Goal: Find specific page/section: Find specific page/section

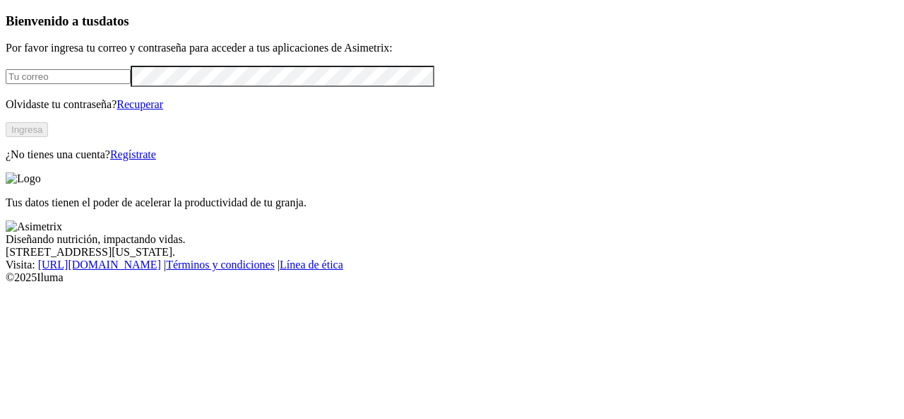
type input "[EMAIL_ADDRESS][DOMAIN_NAME]"
click at [48, 137] on button "Ingresa" at bounding box center [27, 129] width 42 height 15
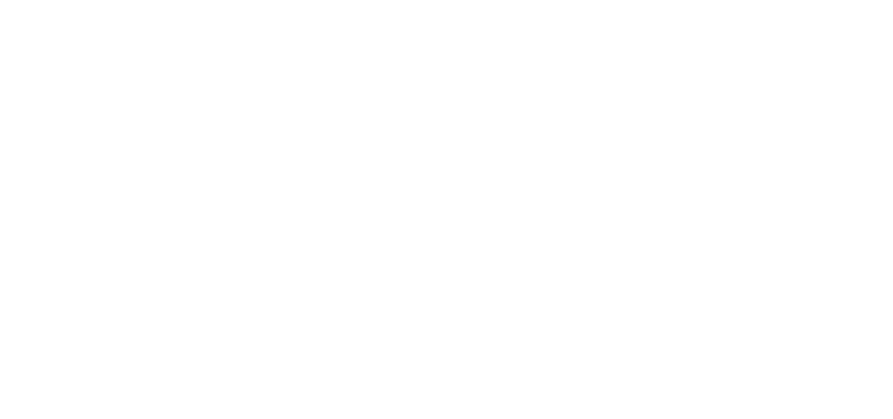
type input "gua"
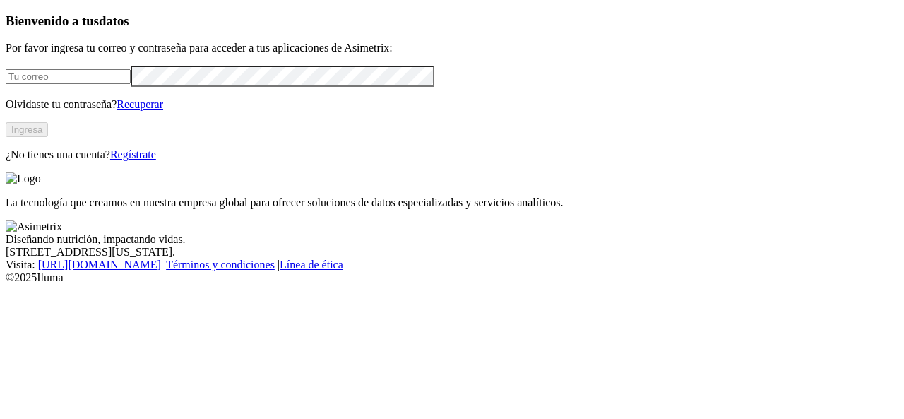
type input "aprendiz.asimetrix@premexcorp.com"
click at [48, 137] on button "Ingresa" at bounding box center [27, 129] width 42 height 15
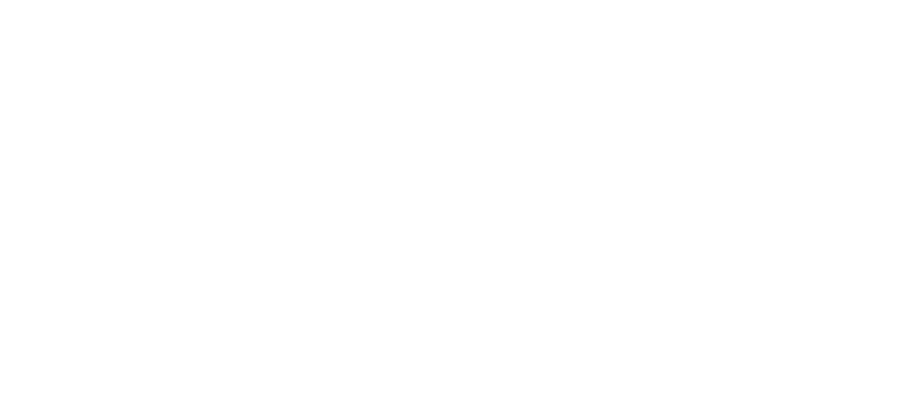
type input "hacue"
type input "haci"
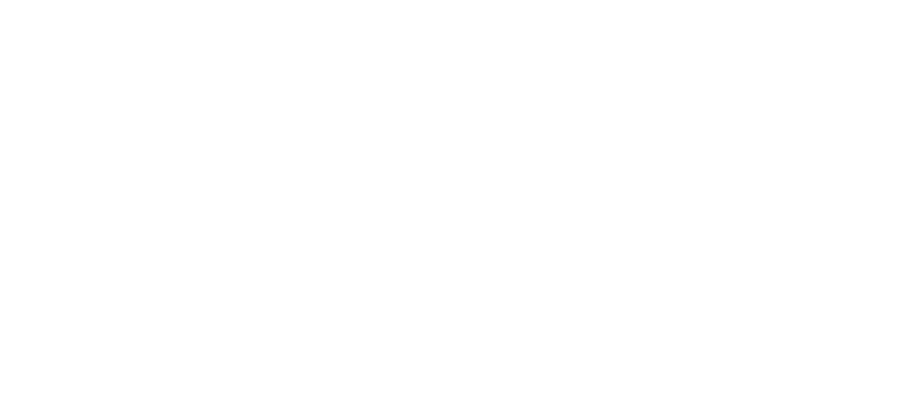
click at [28, 266] on icon at bounding box center [28, 288] width 44 height 44
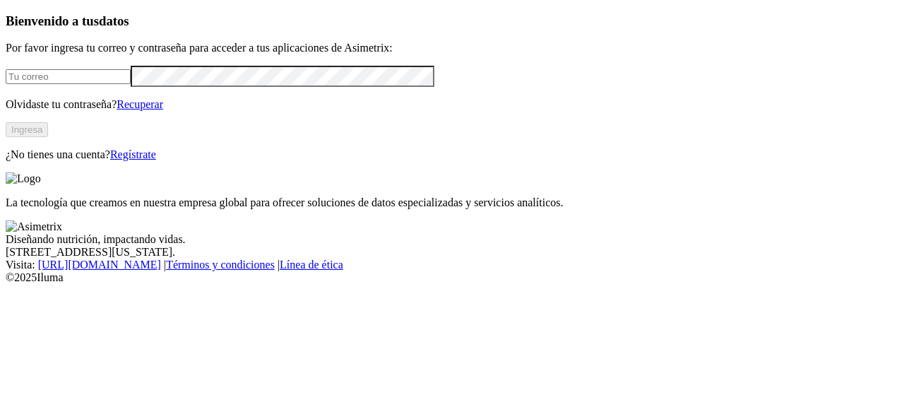
type input "[EMAIL_ADDRESS][DOMAIN_NAME]"
click at [48, 137] on button "Ingresa" at bounding box center [27, 129] width 42 height 15
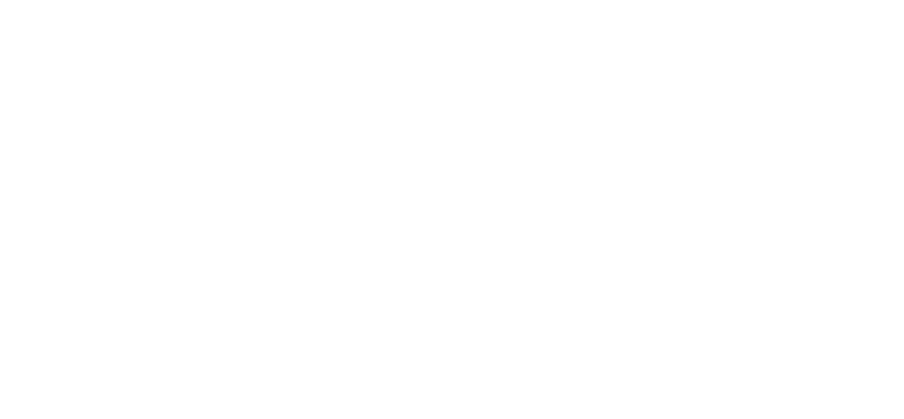
type input "h"
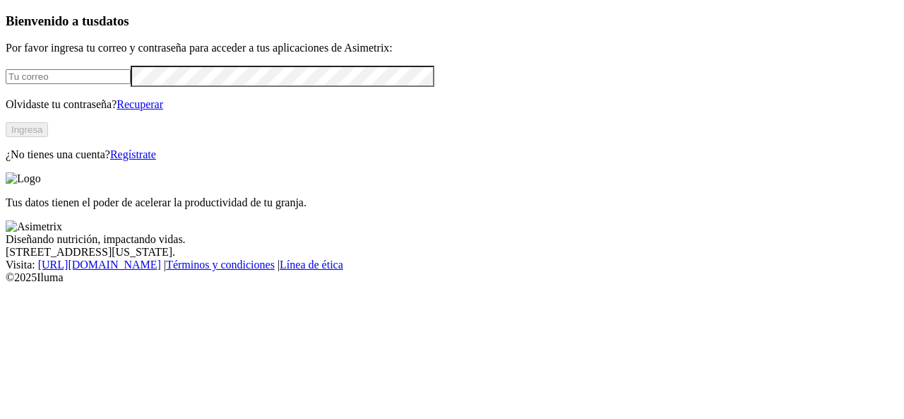
type input "[EMAIL_ADDRESS][DOMAIN_NAME]"
click at [48, 137] on button "Ingresa" at bounding box center [27, 129] width 42 height 15
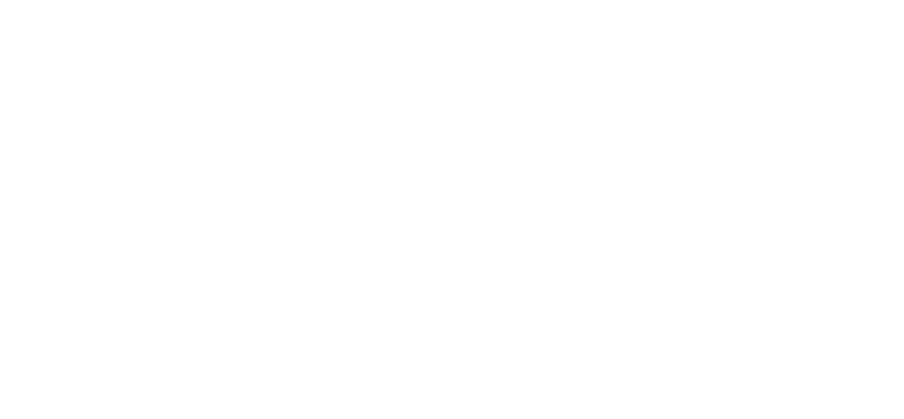
type input "h"
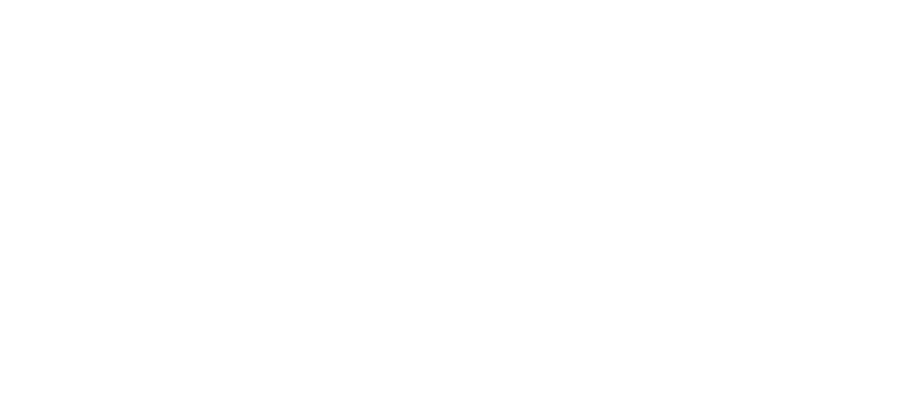
type input "ha"
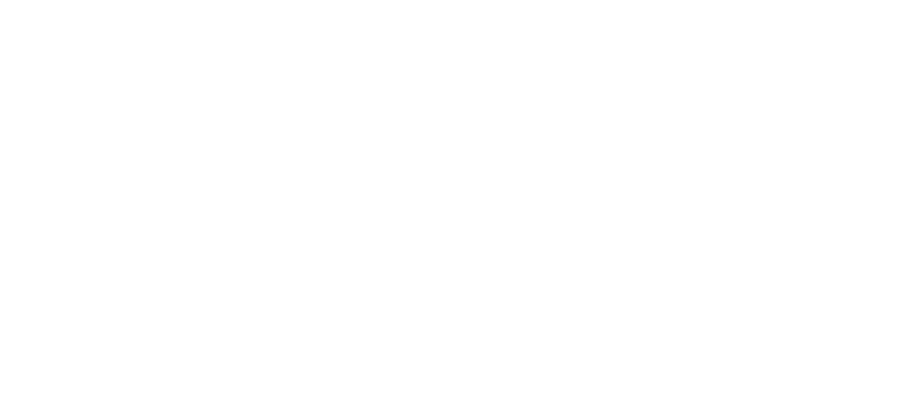
click at [38, 35] on icon at bounding box center [28, 288] width 44 height 565
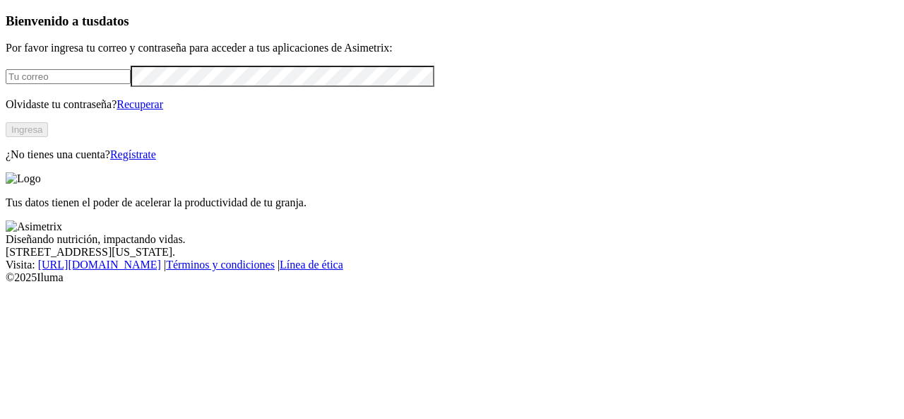
type input "[EMAIL_ADDRESS][DOMAIN_NAME]"
click at [48, 137] on button "Ingresa" at bounding box center [27, 129] width 42 height 15
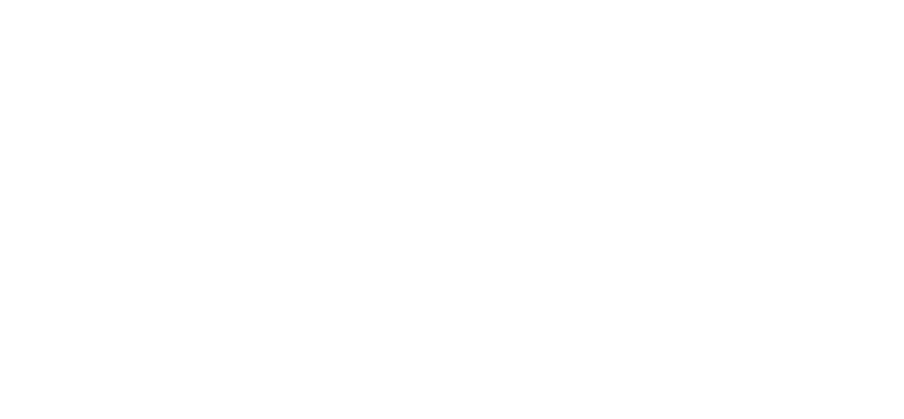
type input "a"
type input "agr"
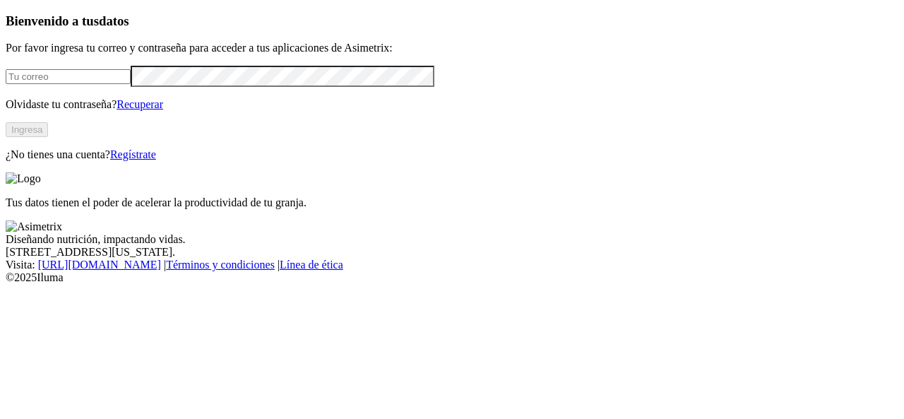
type input "aprendiz.asimetrix@premexcorp.com"
click at [48, 137] on button "Ingresa" at bounding box center [27, 129] width 42 height 15
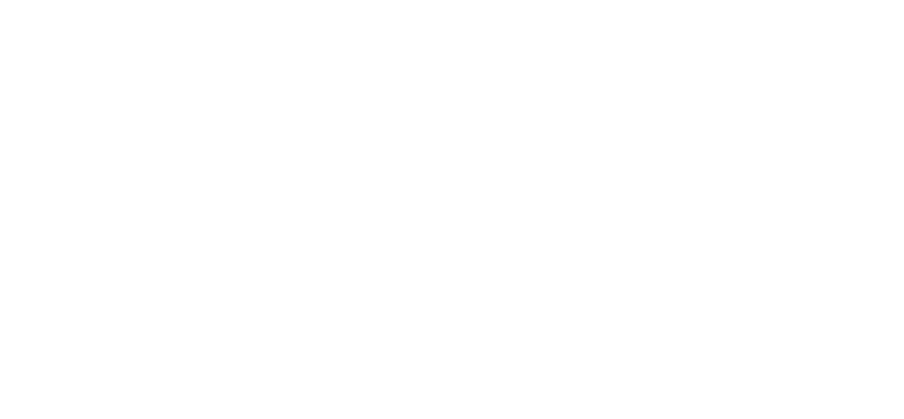
type input "ha"
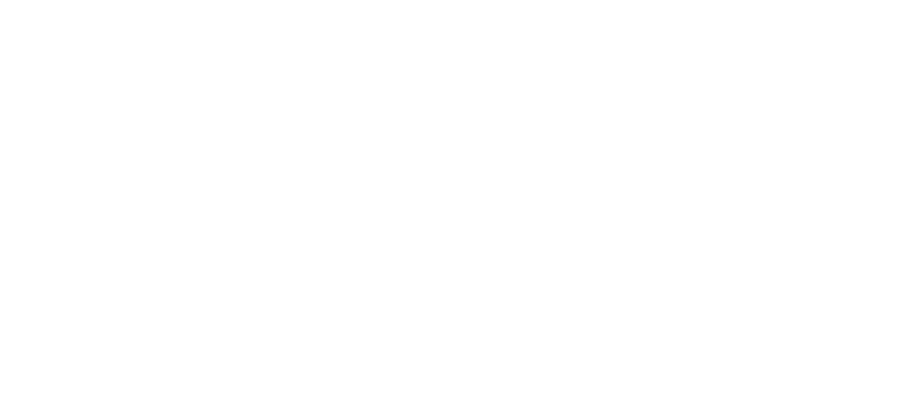
click at [18, 19] on icon at bounding box center [28, 288] width 44 height 565
click at [18, 266] on icon at bounding box center [28, 288] width 44 height 44
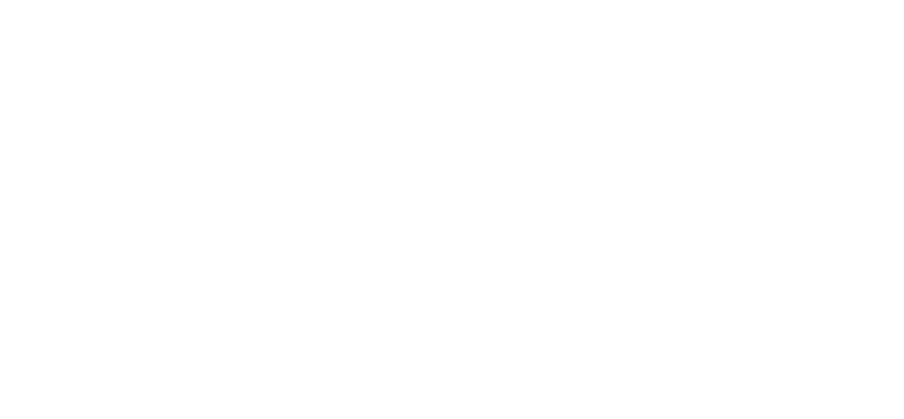
click at [27, 266] on icon at bounding box center [28, 288] width 44 height 44
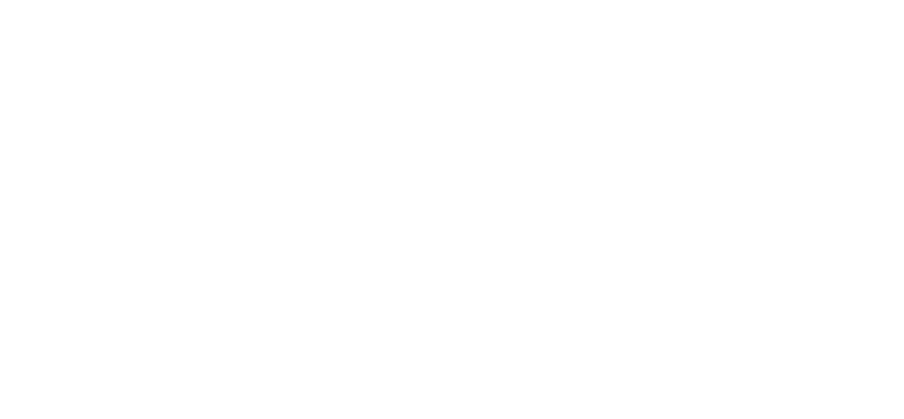
scroll to position [6, 0]
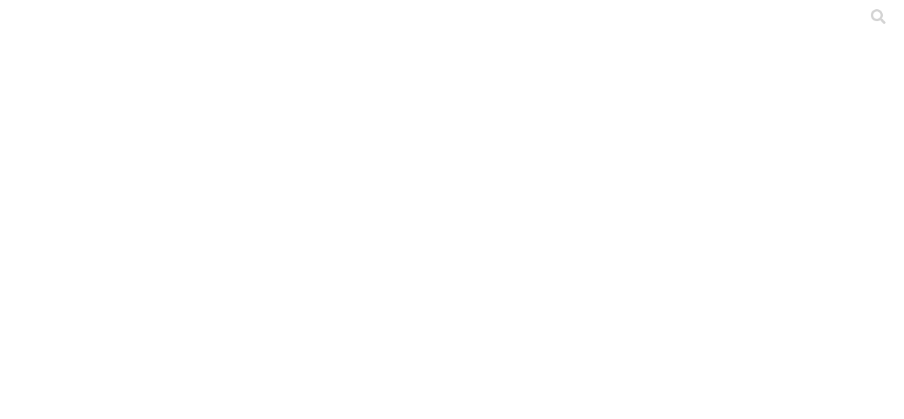
type input "rode"
